Goal: Entertainment & Leisure: Consume media (video, audio)

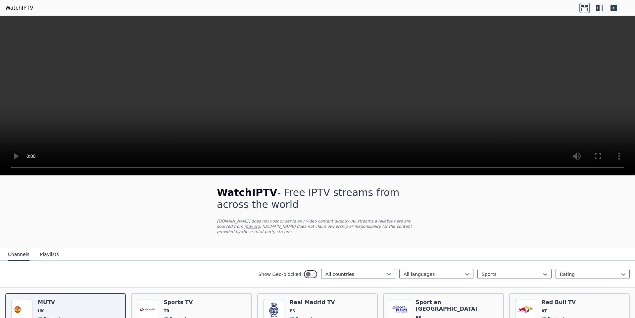
click at [602, 9] on icon at bounding box center [600, 8] width 3 height 7
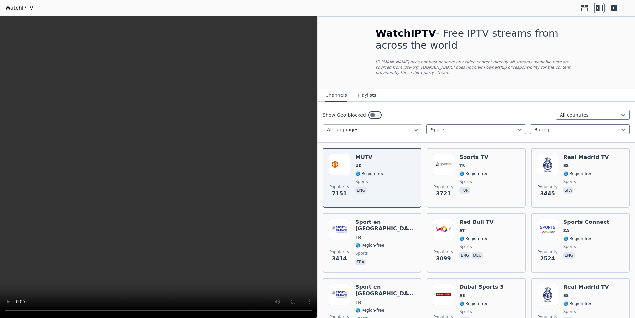
click at [401, 126] on div at bounding box center [370, 129] width 86 height 7
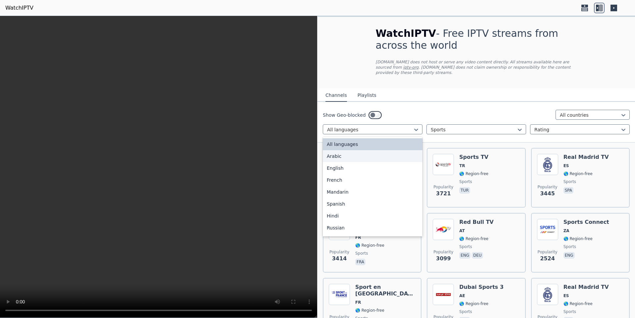
click at [372, 153] on div "Arabic" at bounding box center [373, 156] width 100 height 12
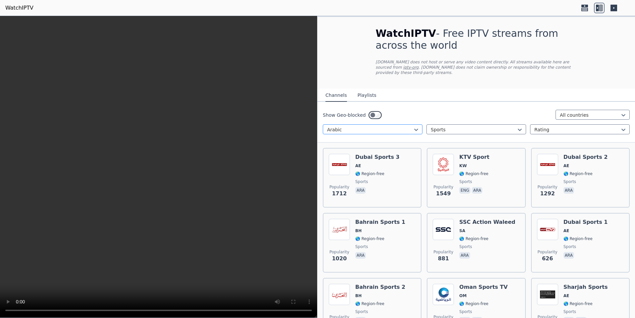
click at [404, 126] on div at bounding box center [370, 129] width 86 height 7
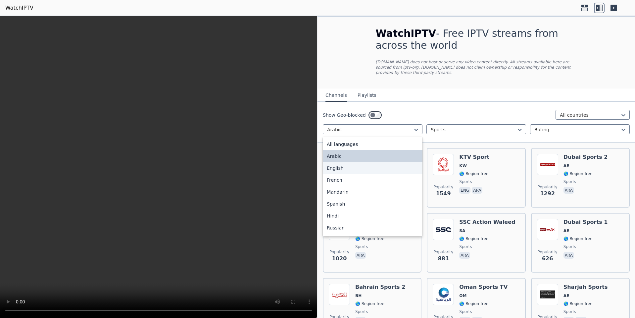
click at [350, 164] on div "English" at bounding box center [373, 168] width 100 height 12
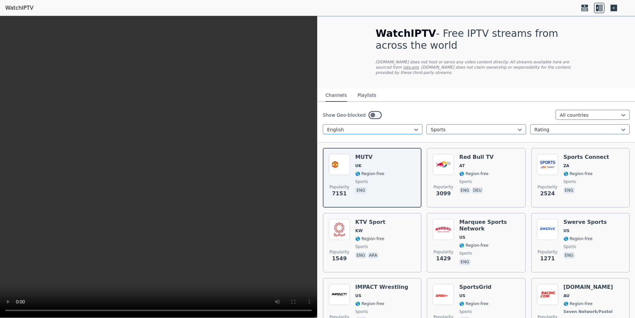
click at [397, 126] on div at bounding box center [370, 129] width 86 height 7
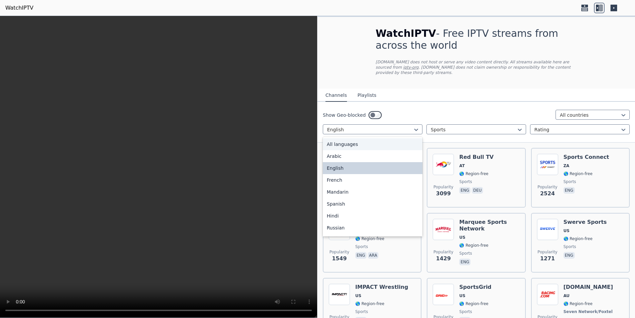
click at [368, 138] on div "All languages" at bounding box center [373, 144] width 100 height 12
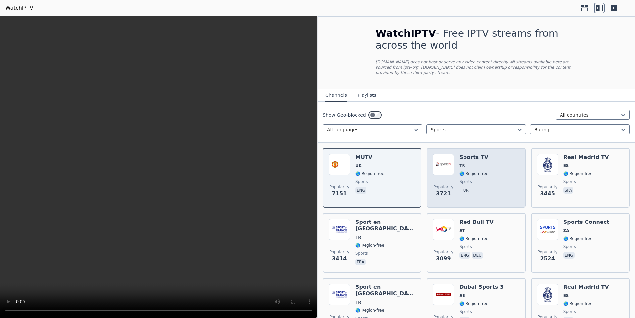
click at [457, 161] on div "Popularity 3721 Sports TV TR 🌎 Region-free sports tur" at bounding box center [476, 178] width 87 height 48
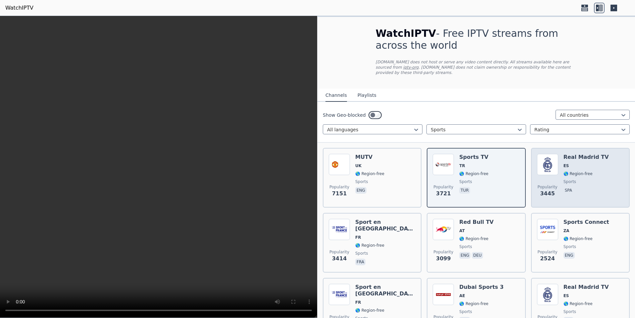
click at [569, 171] on span "🌎 Region-free" at bounding box center [578, 173] width 29 height 5
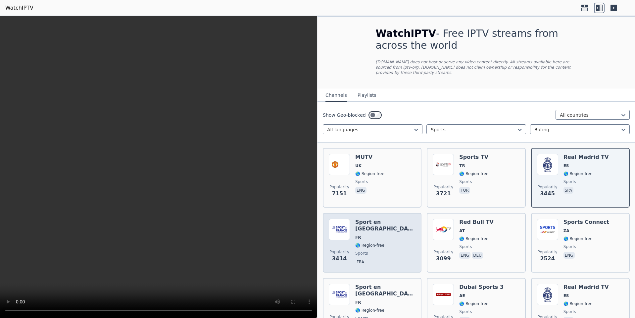
click at [387, 234] on span "FR" at bounding box center [385, 236] width 60 height 5
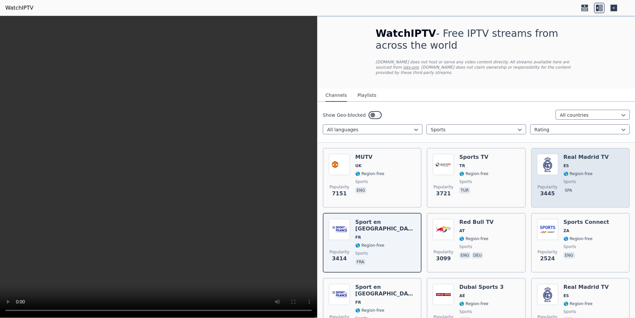
click at [581, 163] on span "ES" at bounding box center [586, 165] width 45 height 5
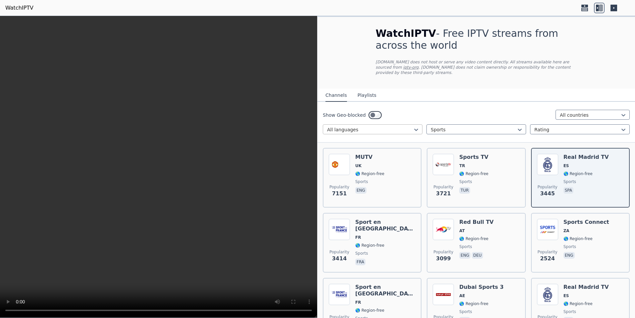
click at [399, 126] on div at bounding box center [370, 129] width 86 height 7
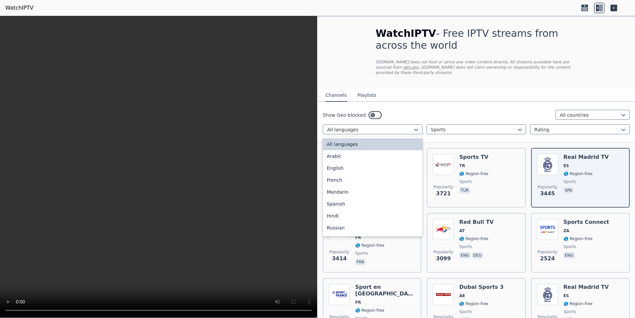
click at [419, 102] on div "Show Geo-blocked All countries 22 results available. Use Up and Down to choose …" at bounding box center [477, 122] width 318 height 41
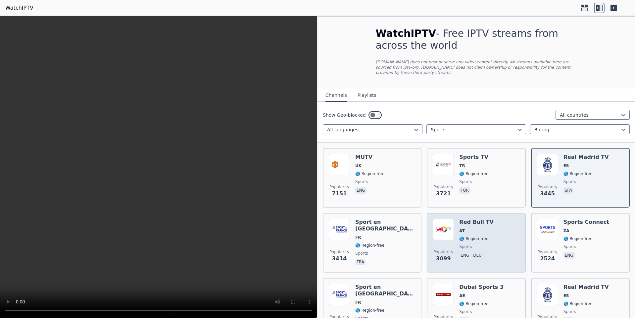
click at [473, 236] on span "🌎 Region-free" at bounding box center [473, 238] width 29 height 5
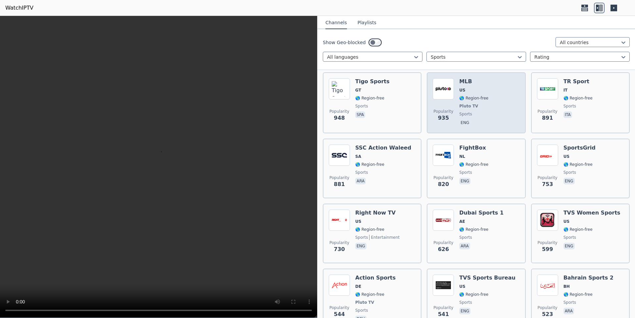
scroll to position [762, 0]
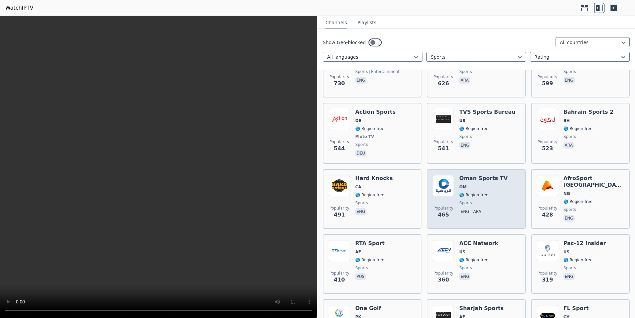
click at [489, 185] on div "Oman Sports TV OM 🌎 Region-free sports eng ara" at bounding box center [483, 199] width 48 height 48
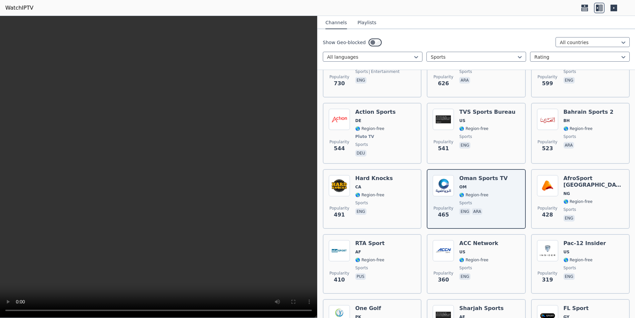
click at [457, 50] on div "Show Geo-blocked All countries All languages Sports Rating" at bounding box center [477, 49] width 318 height 41
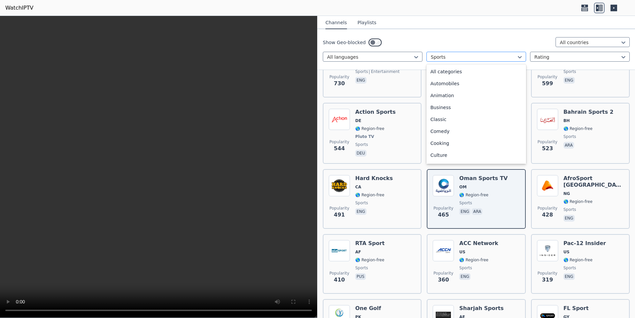
click at [458, 52] on div "Sports" at bounding box center [476, 57] width 100 height 10
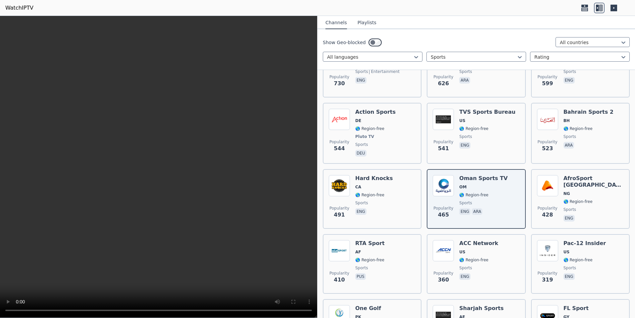
click at [493, 38] on div "Show Geo-blocked All countries" at bounding box center [476, 42] width 307 height 11
click at [546, 55] on div at bounding box center [577, 57] width 86 height 7
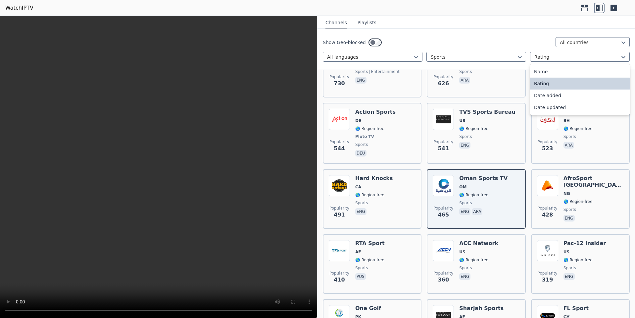
click at [515, 36] on div "Show Geo-blocked All countries All languages Sports 4 results available. Use Up…" at bounding box center [477, 49] width 318 height 41
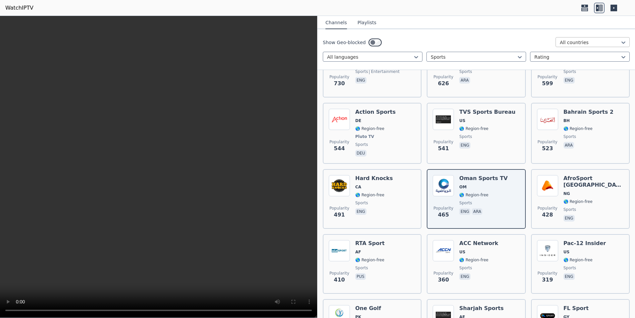
click at [566, 40] on div at bounding box center [590, 42] width 60 height 7
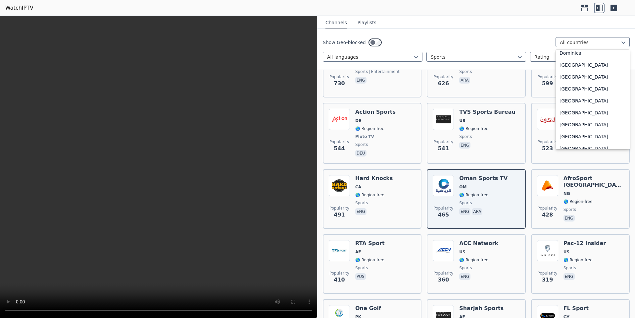
scroll to position [629, 0]
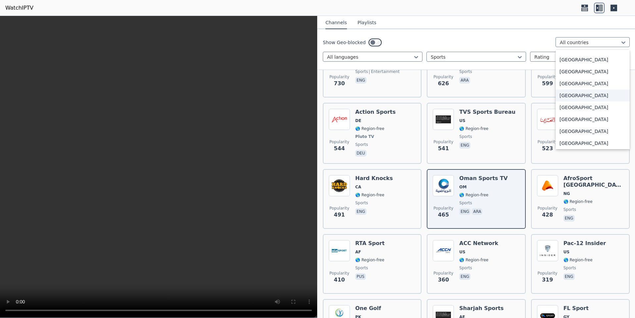
click at [569, 100] on div "[GEOGRAPHIC_DATA]" at bounding box center [593, 95] width 74 height 12
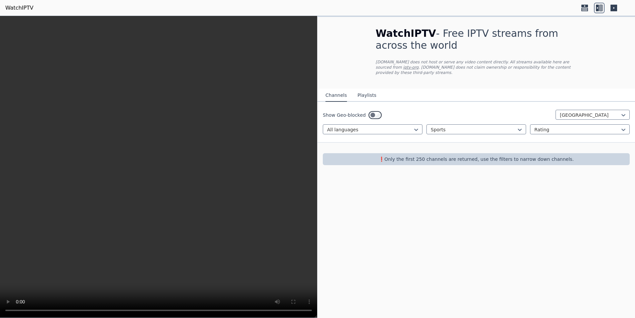
click at [498, 156] on p "❗️Only the first 250 channels are returned, use the filters to narrow down chan…" at bounding box center [476, 159] width 302 height 7
click at [384, 126] on div at bounding box center [370, 129] width 86 height 7
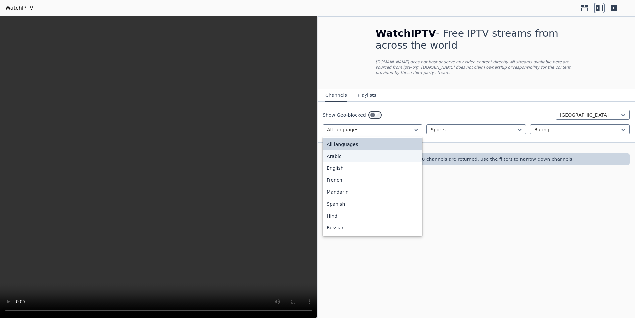
click at [362, 150] on div "Arabic" at bounding box center [373, 156] width 100 height 12
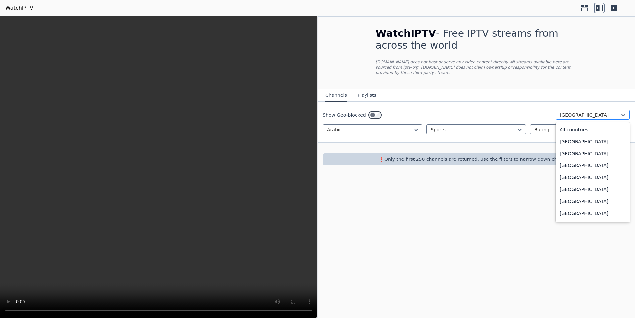
click at [581, 110] on div "[GEOGRAPHIC_DATA]" at bounding box center [593, 115] width 74 height 10
click at [577, 124] on div "All countries" at bounding box center [593, 130] width 74 height 12
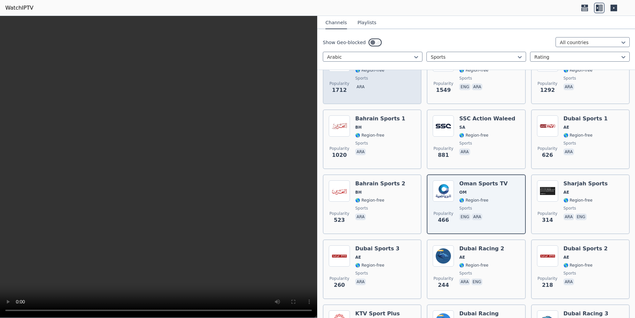
scroll to position [6, 0]
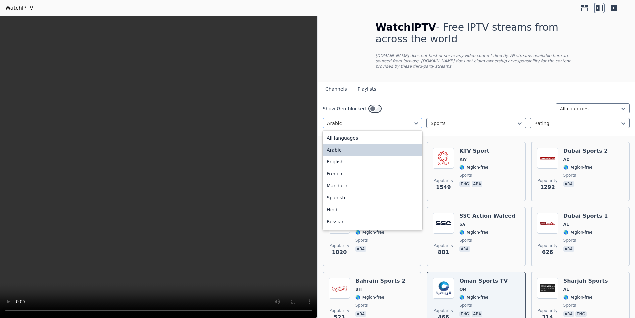
click at [392, 120] on div at bounding box center [370, 123] width 86 height 7
click at [364, 132] on div "All languages" at bounding box center [373, 138] width 100 height 12
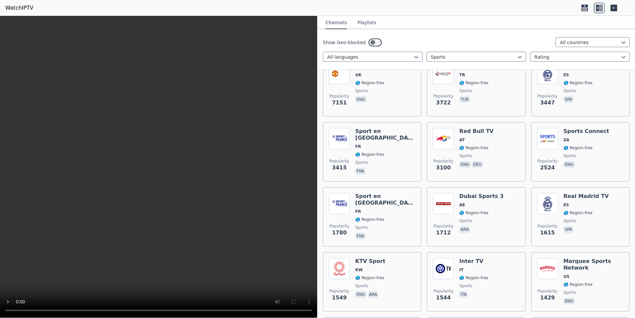
scroll to position [99, 0]
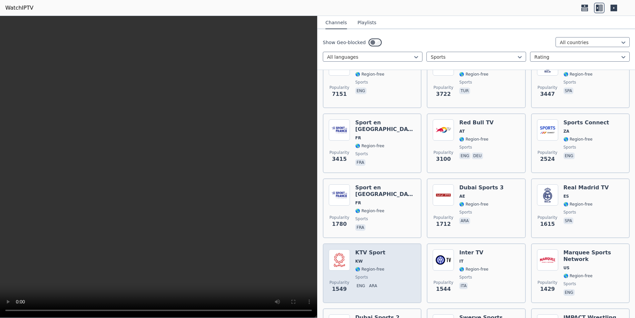
click at [378, 249] on h6 "KTV Sport" at bounding box center [370, 252] width 30 height 7
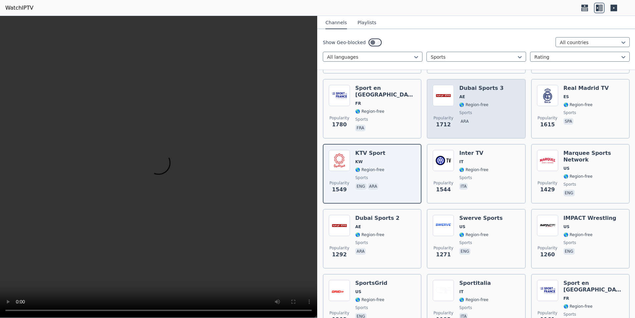
scroll to position [232, 0]
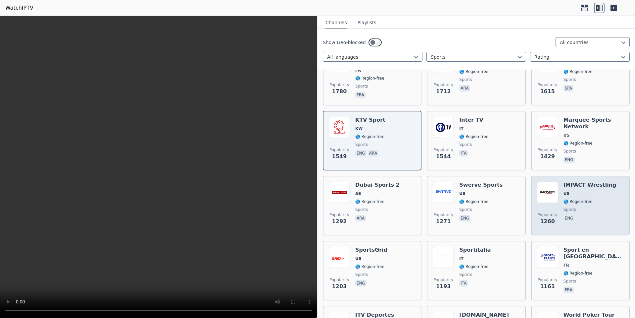
click at [580, 191] on div "IMPACT Wrestling US 🌎 Region-free sports eng" at bounding box center [590, 205] width 53 height 48
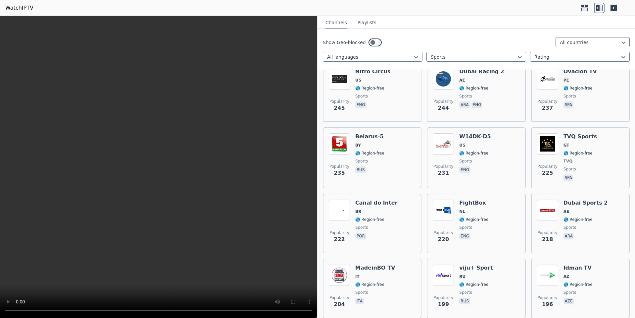
scroll to position [0, 0]
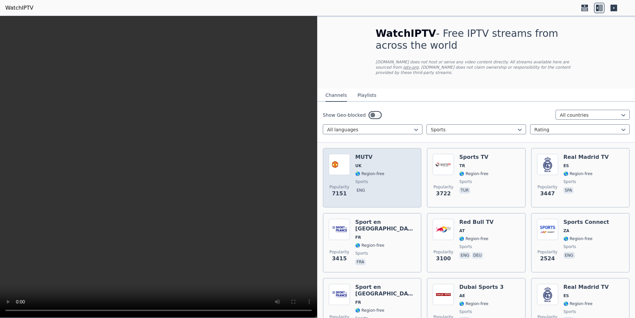
click at [391, 166] on div "Popularity 7151 MUTV [GEOGRAPHIC_DATA] 🌎 Region-free sports eng" at bounding box center [372, 178] width 87 height 48
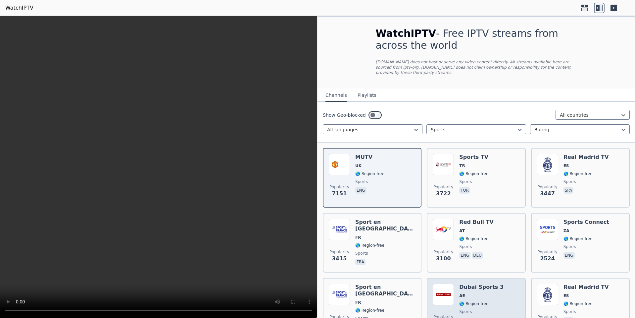
click at [478, 293] on span "AE" at bounding box center [481, 295] width 44 height 5
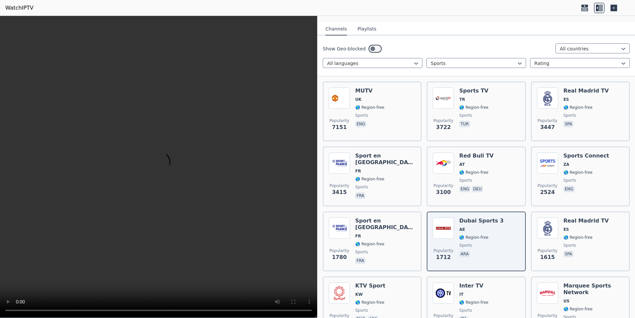
scroll to position [166, 0]
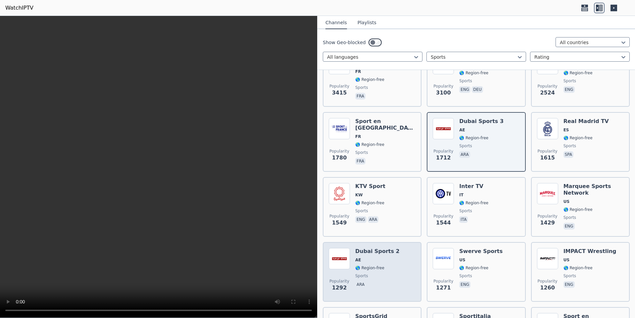
click at [392, 260] on div "Popularity 1292 Dubai Sports 2 AE 🌎 Region-free sports ara" at bounding box center [372, 272] width 87 height 48
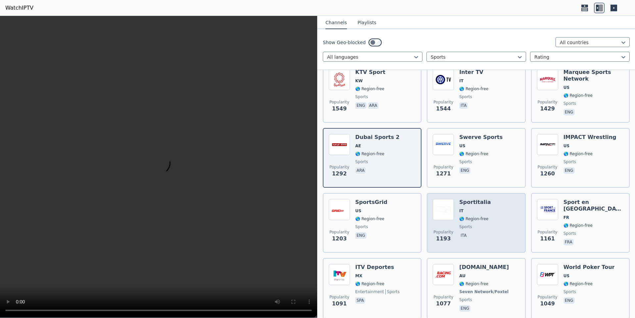
scroll to position [331, 0]
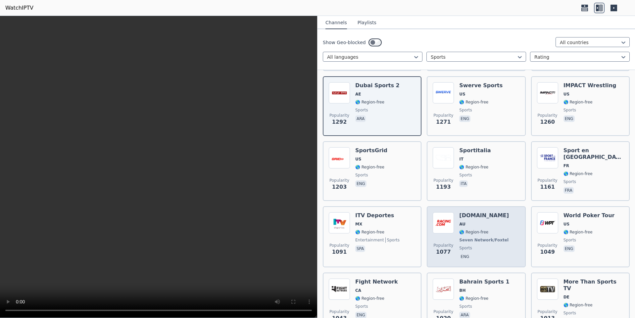
click at [483, 213] on div "[DOMAIN_NAME] AU 🌎 Region-free Seven Network/Foxtel sports eng" at bounding box center [484, 236] width 51 height 49
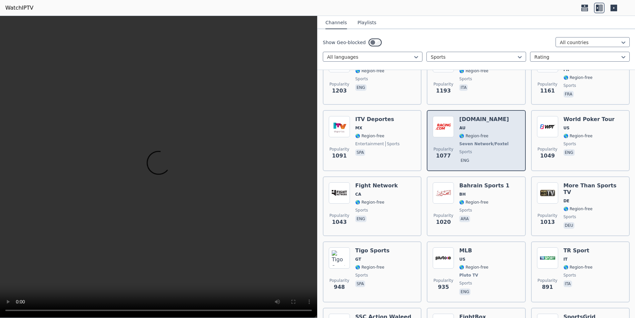
scroll to position [430, 0]
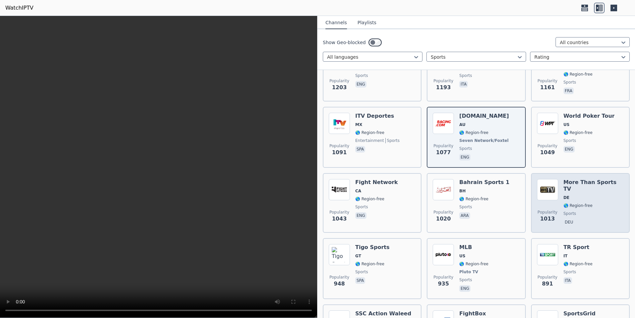
click at [589, 203] on span "🌎 Region-free" at bounding box center [594, 205] width 60 height 5
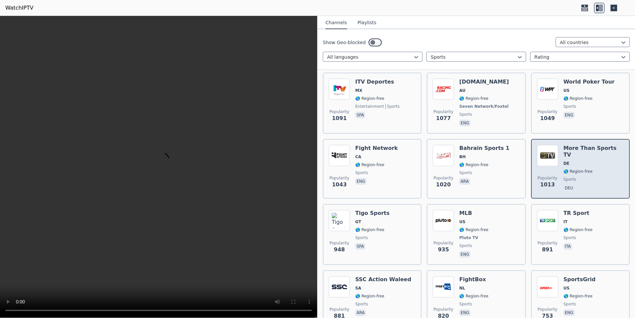
scroll to position [530, 0]
